Goal: Task Accomplishment & Management: Manage account settings

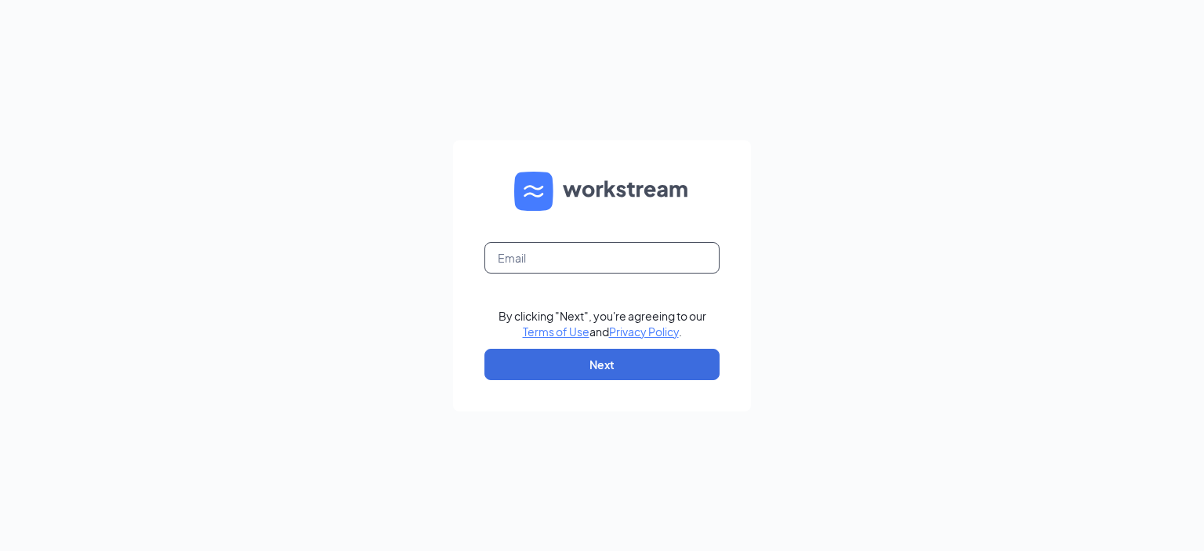
click at [582, 263] on input "text" at bounding box center [601, 257] width 235 height 31
type input "tlhrac011@gmail.com"
click at [628, 364] on button "Next" at bounding box center [601, 364] width 235 height 31
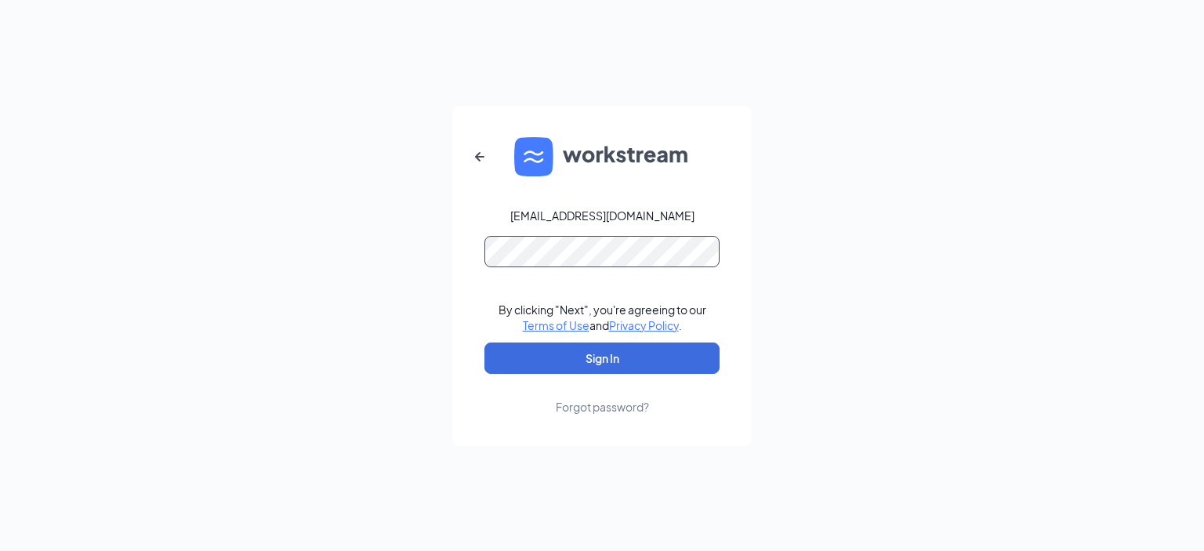
click at [484, 342] on button "Sign In" at bounding box center [601, 357] width 235 height 31
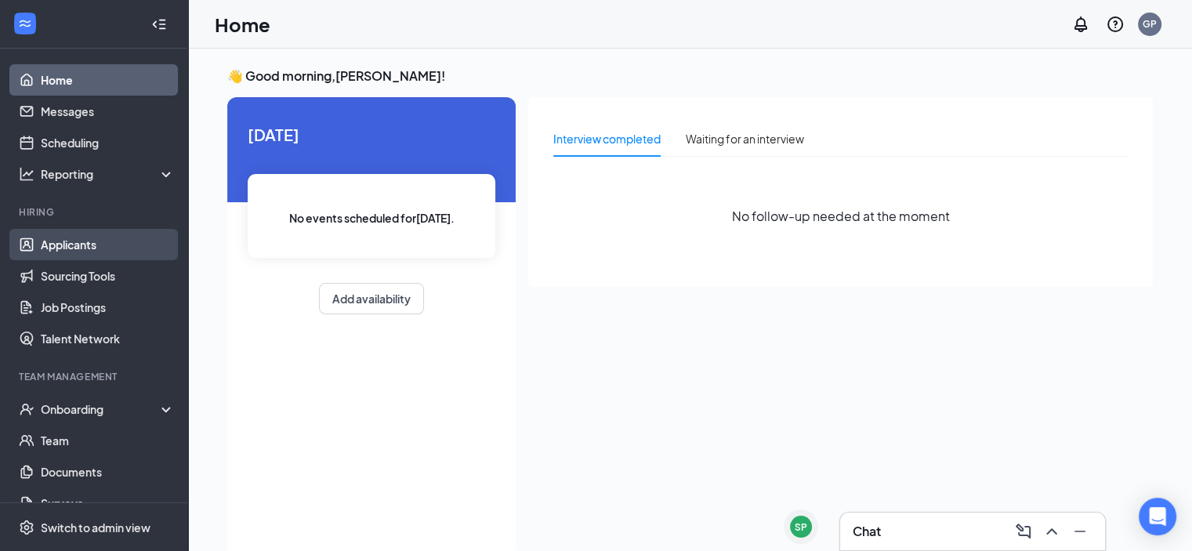
click at [97, 250] on link "Applicants" at bounding box center [108, 244] width 134 height 31
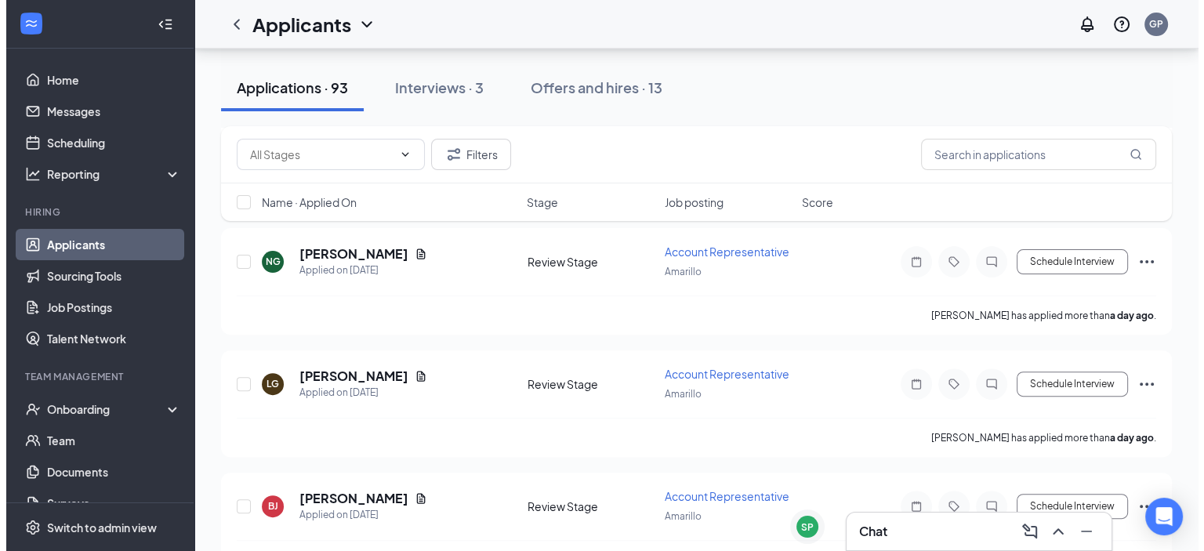
scroll to position [470, 0]
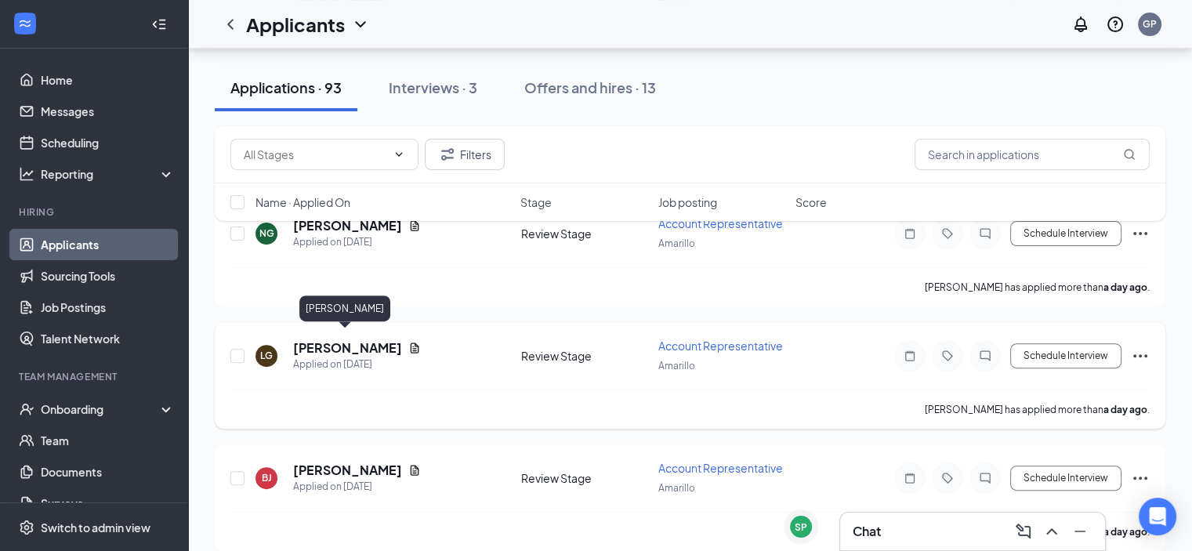
click at [351, 339] on h5 "[PERSON_NAME]" at bounding box center [347, 347] width 109 height 17
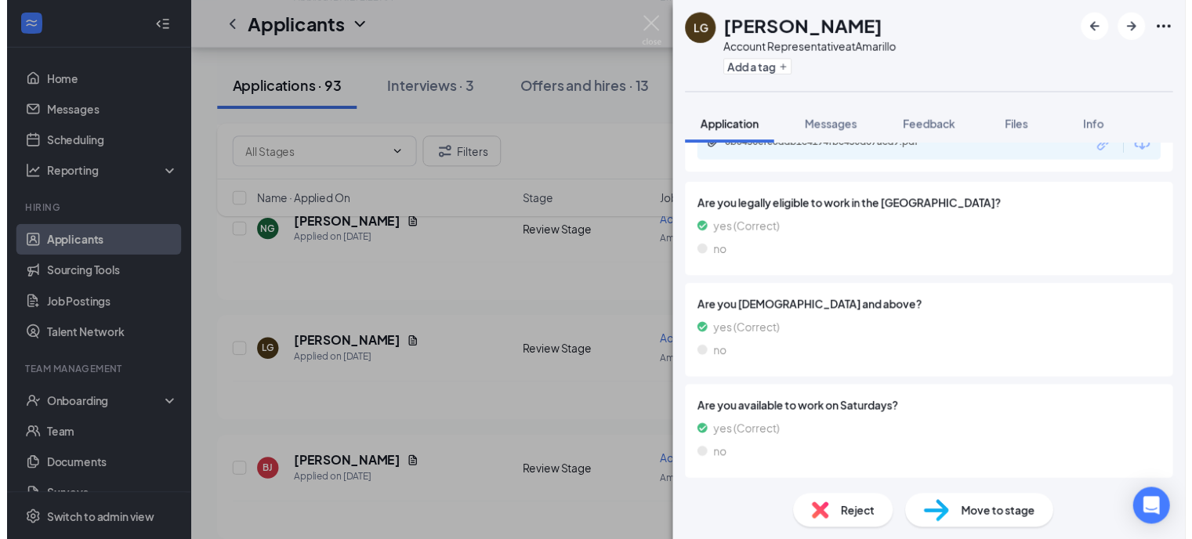
scroll to position [385, 0]
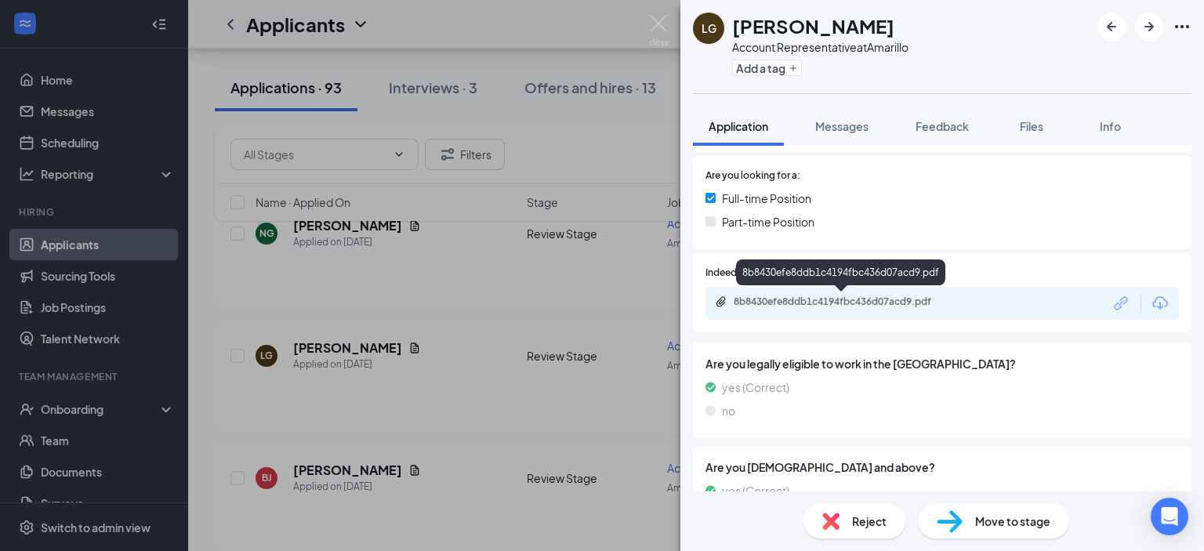
click at [880, 302] on div "8b8430efe8ddb1c4194fbc436d07acd9.pdf" at bounding box center [843, 301] width 219 height 13
click at [660, 24] on img at bounding box center [659, 31] width 20 height 31
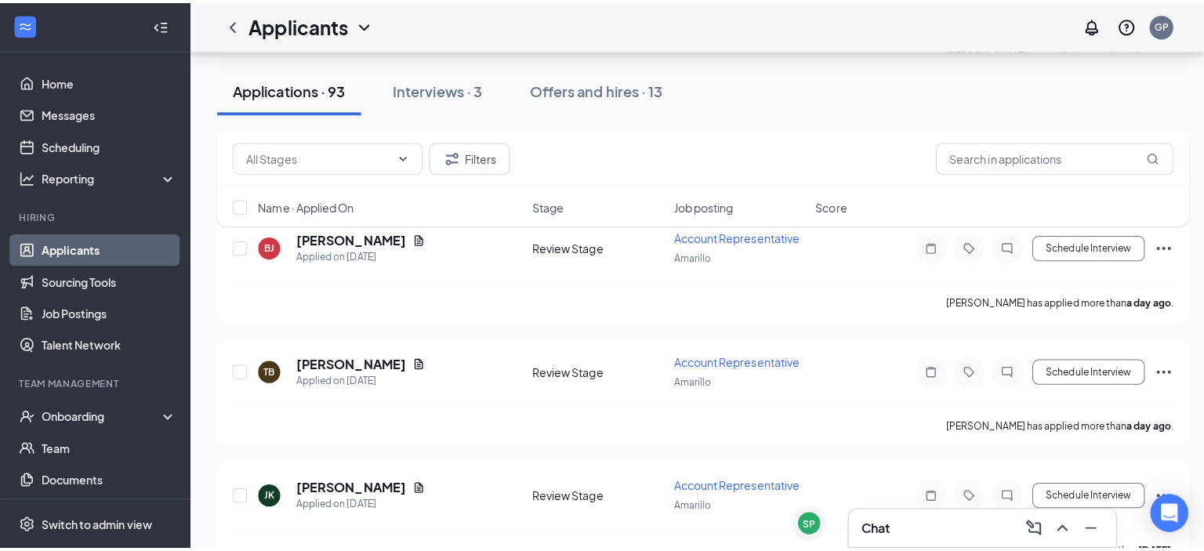
scroll to position [784, 0]
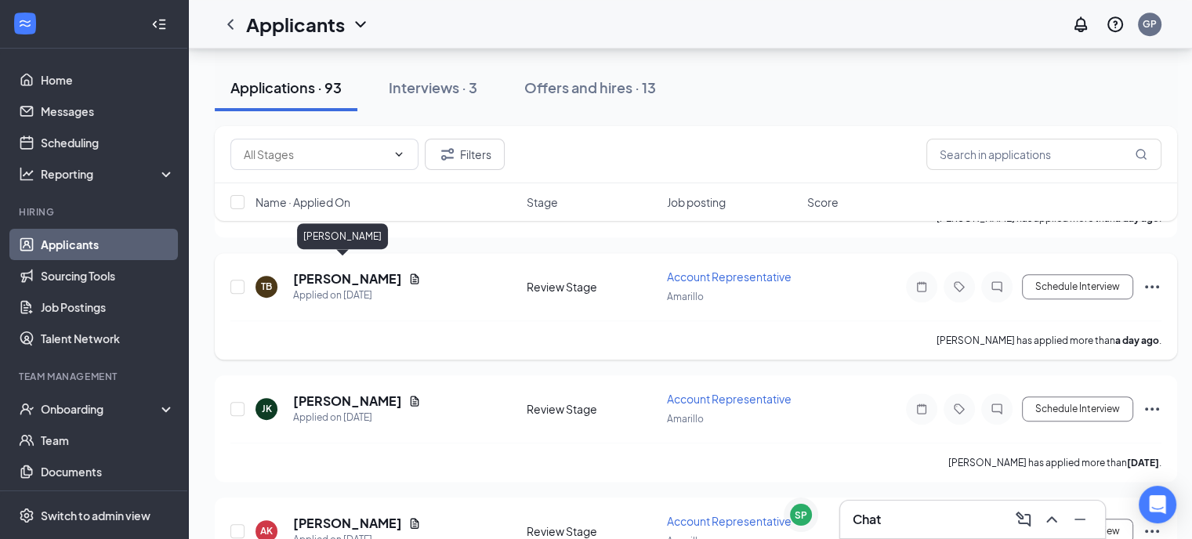
click at [324, 270] on h5 "[PERSON_NAME]" at bounding box center [347, 278] width 109 height 17
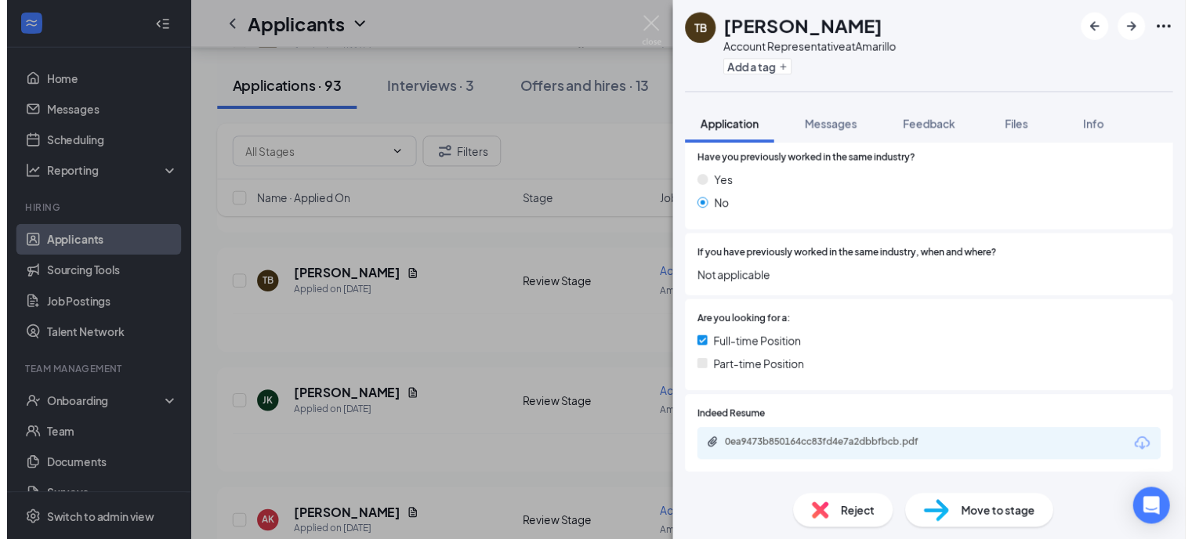
scroll to position [392, 0]
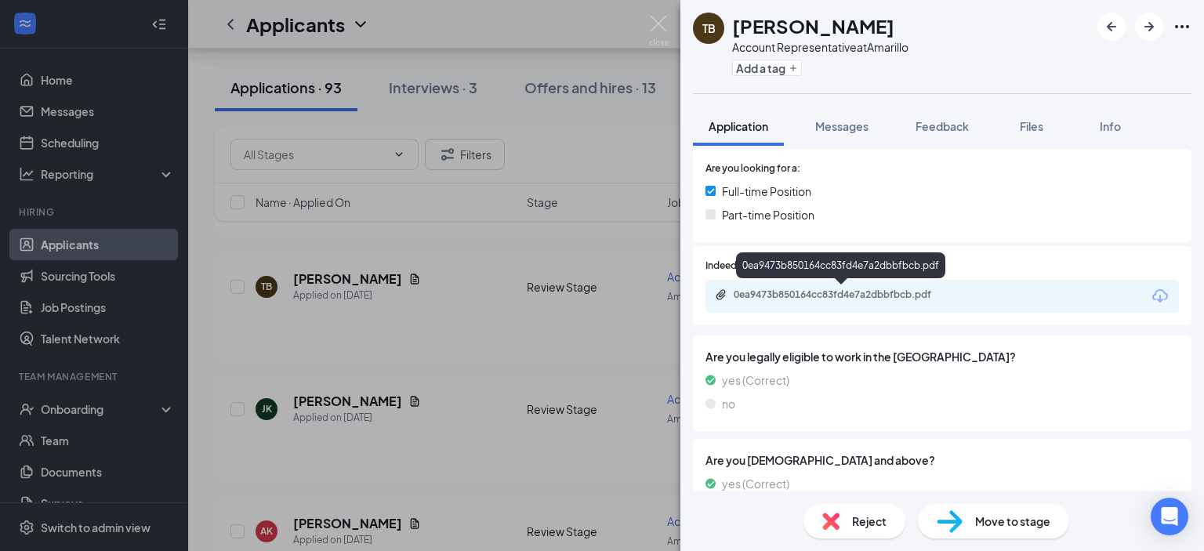
click at [831, 289] on div "0ea9473b850164cc83fd4e7a2dbbfbcb.pdf" at bounding box center [843, 294] width 219 height 13
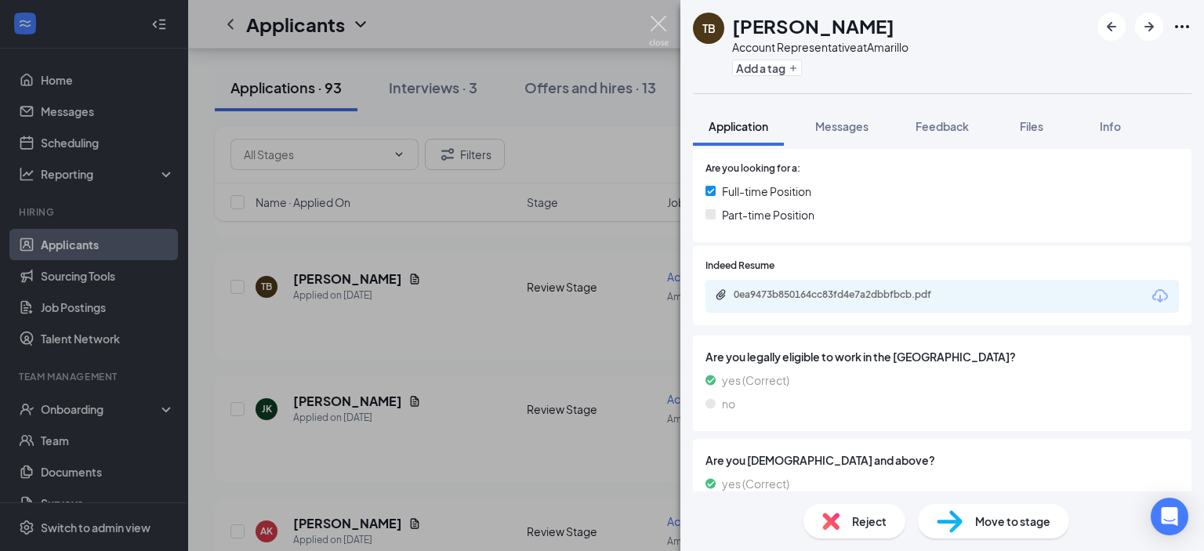
click at [661, 25] on img at bounding box center [659, 31] width 20 height 31
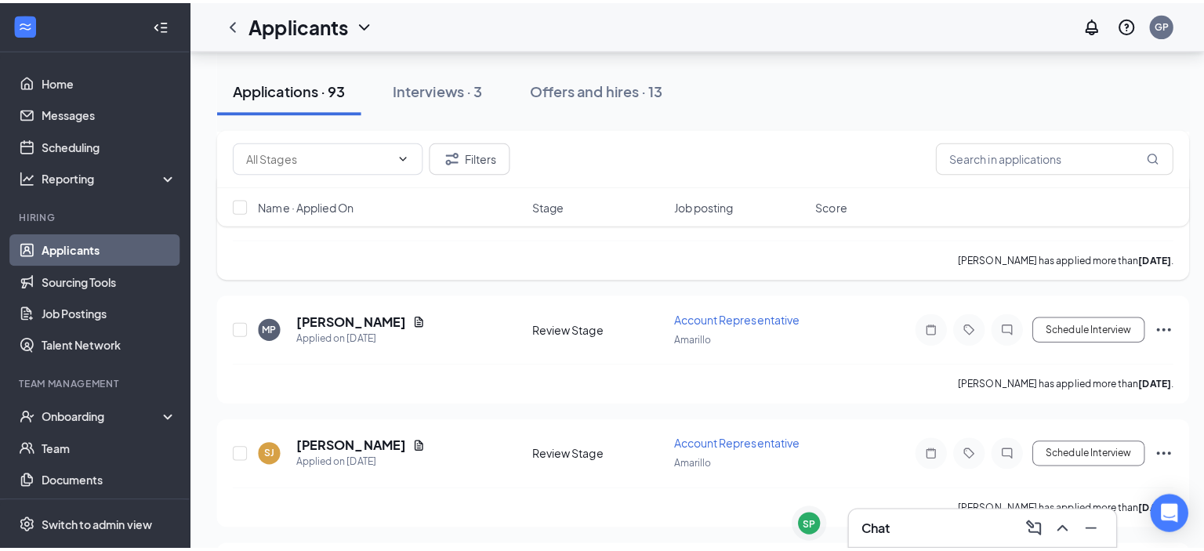
scroll to position [1646, 0]
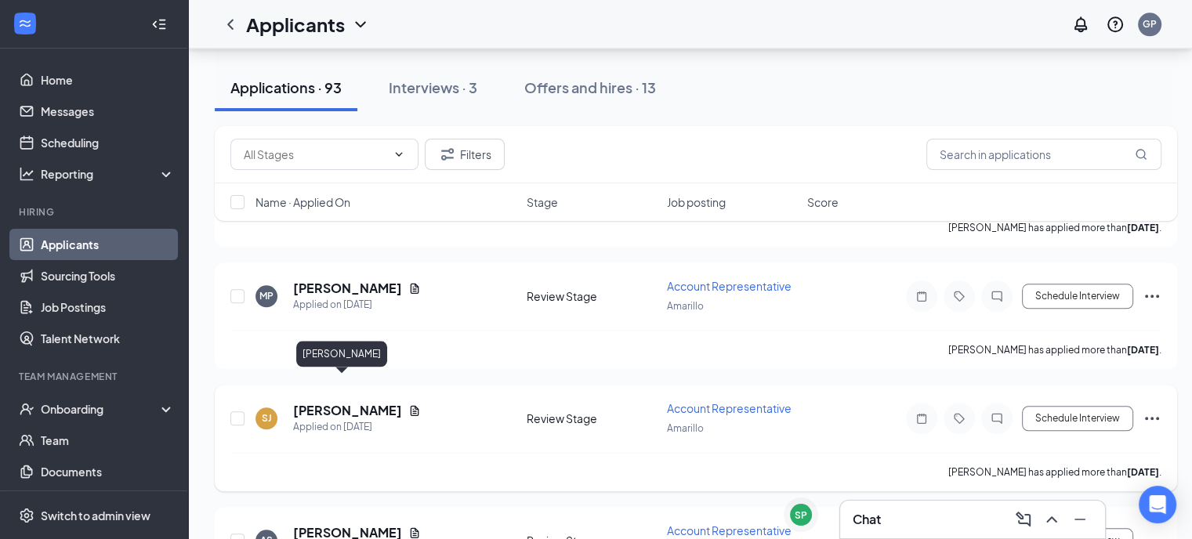
click at [301, 402] on h5 "[PERSON_NAME]" at bounding box center [347, 410] width 109 height 17
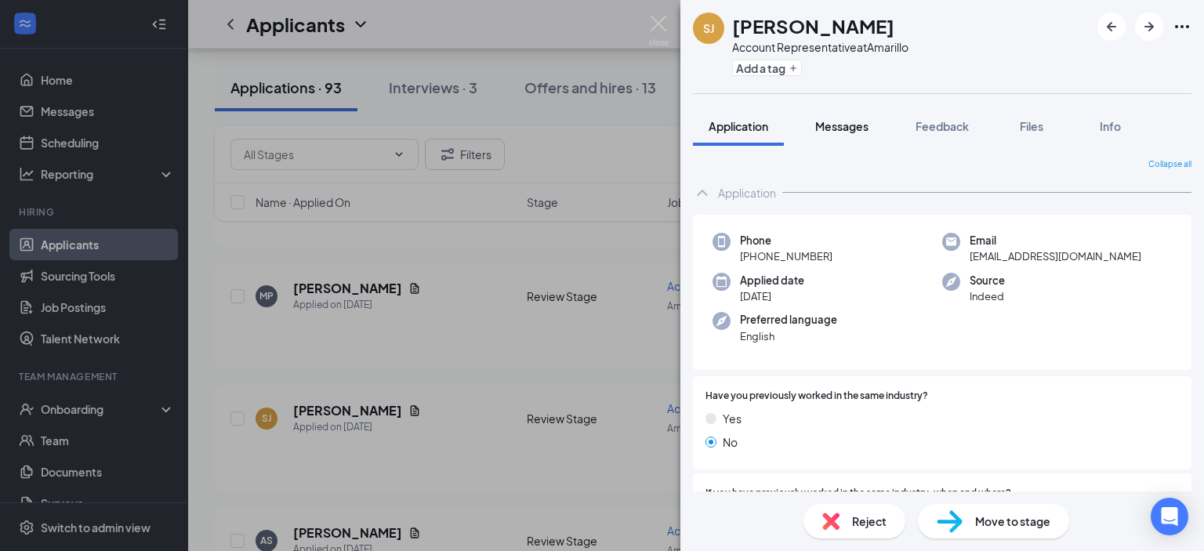
click at [860, 128] on span "Messages" at bounding box center [841, 126] width 53 height 14
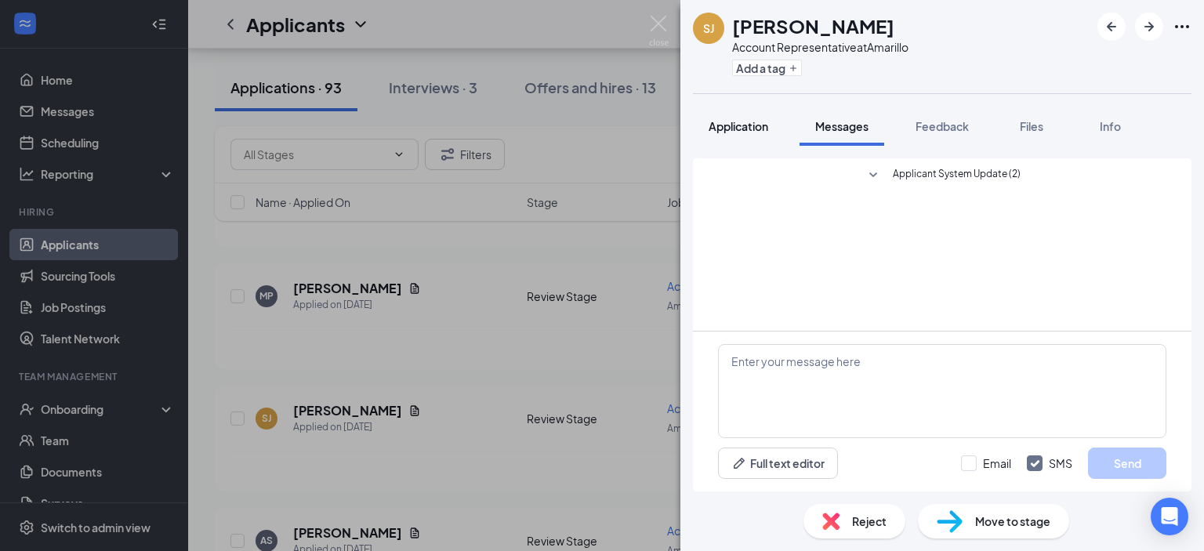
click at [749, 131] on span "Application" at bounding box center [738, 126] width 60 height 14
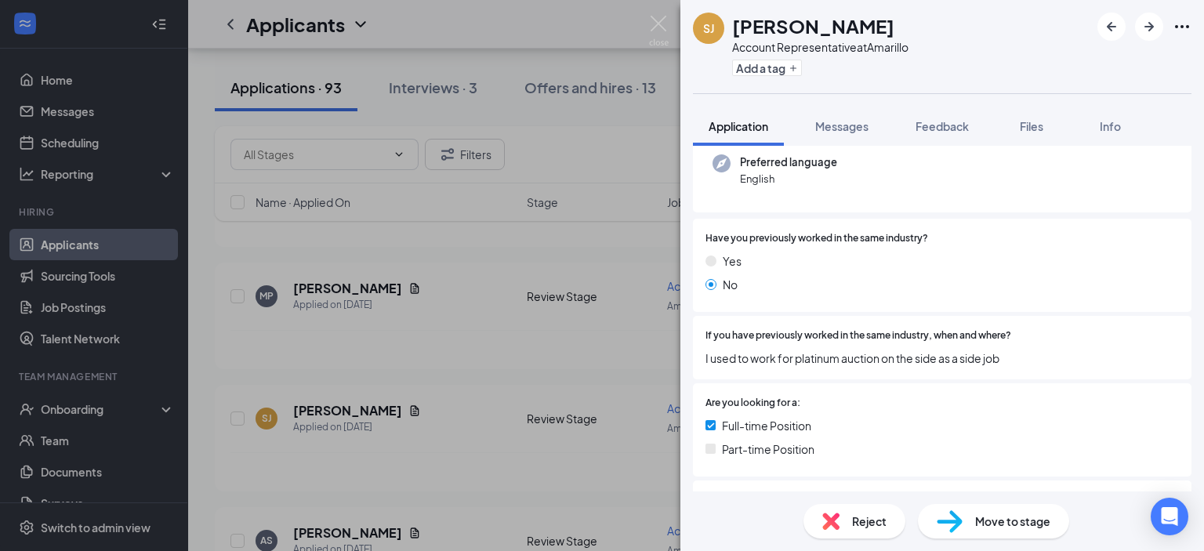
scroll to position [313, 0]
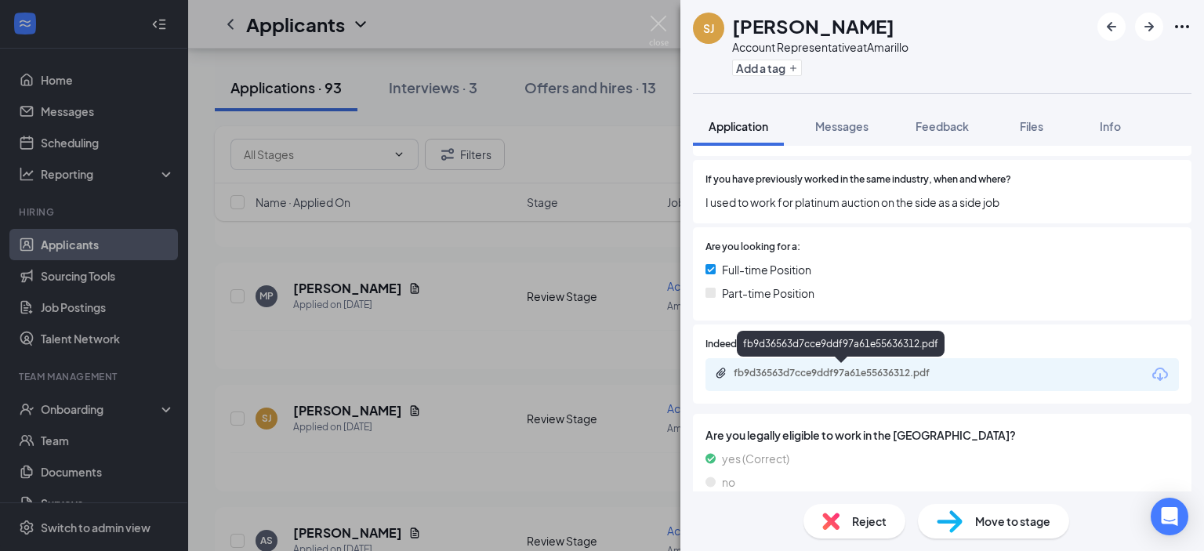
click at [842, 377] on div "fb9d36563d7cce9ddf97a61e55636312.pdf" at bounding box center [843, 373] width 219 height 13
